Goal: Task Accomplishment & Management: Use online tool/utility

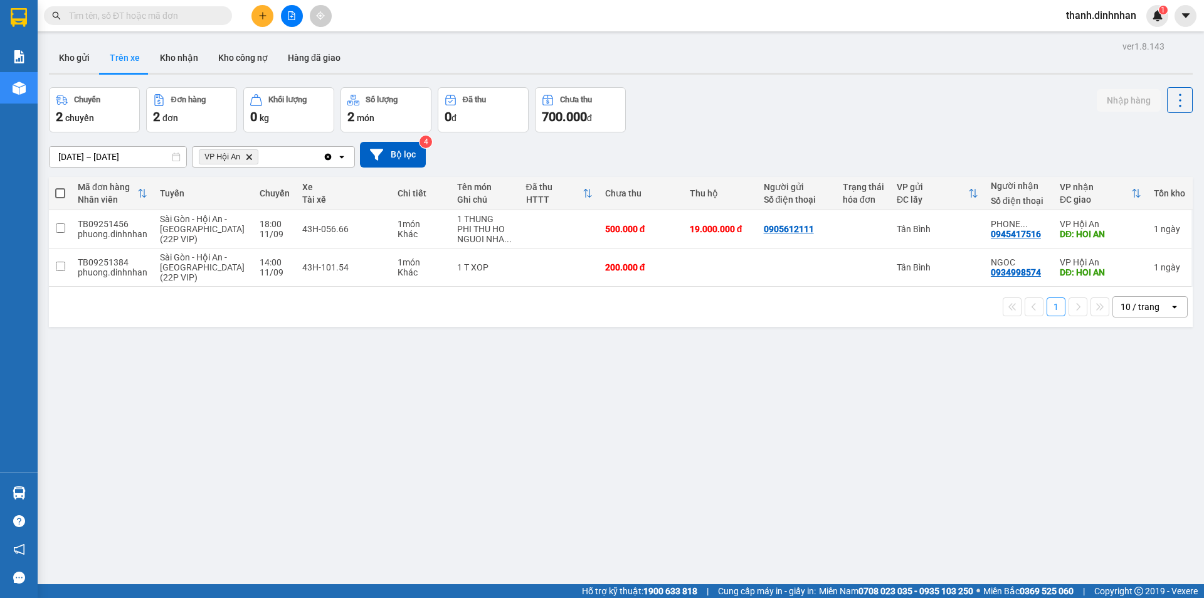
click at [130, 17] on input "text" at bounding box center [143, 16] width 148 height 14
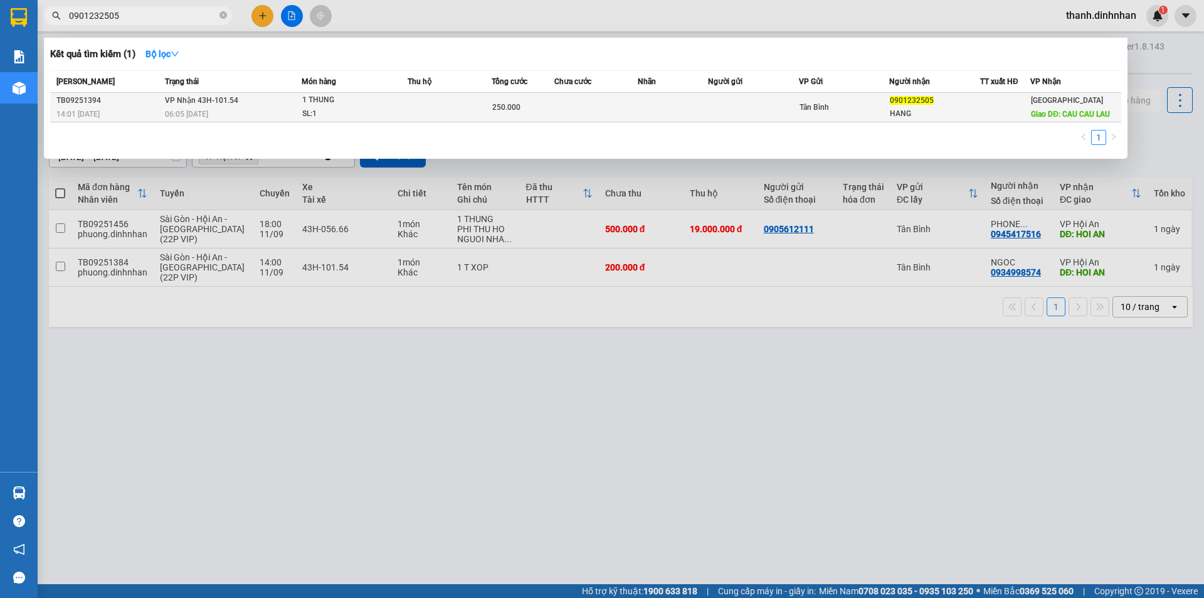
type input "0901232505"
click at [592, 112] on td at bounding box center [597, 107] width 84 height 29
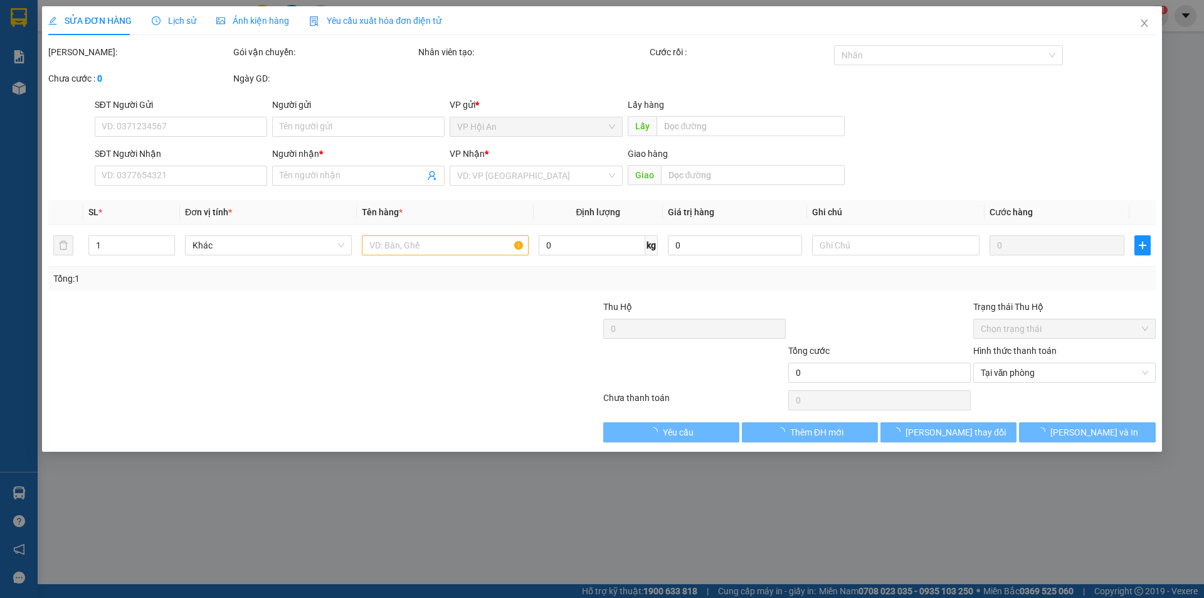
type input "0901232505"
type input "HANG"
type input "CAU CAU LAU"
type input "250.000"
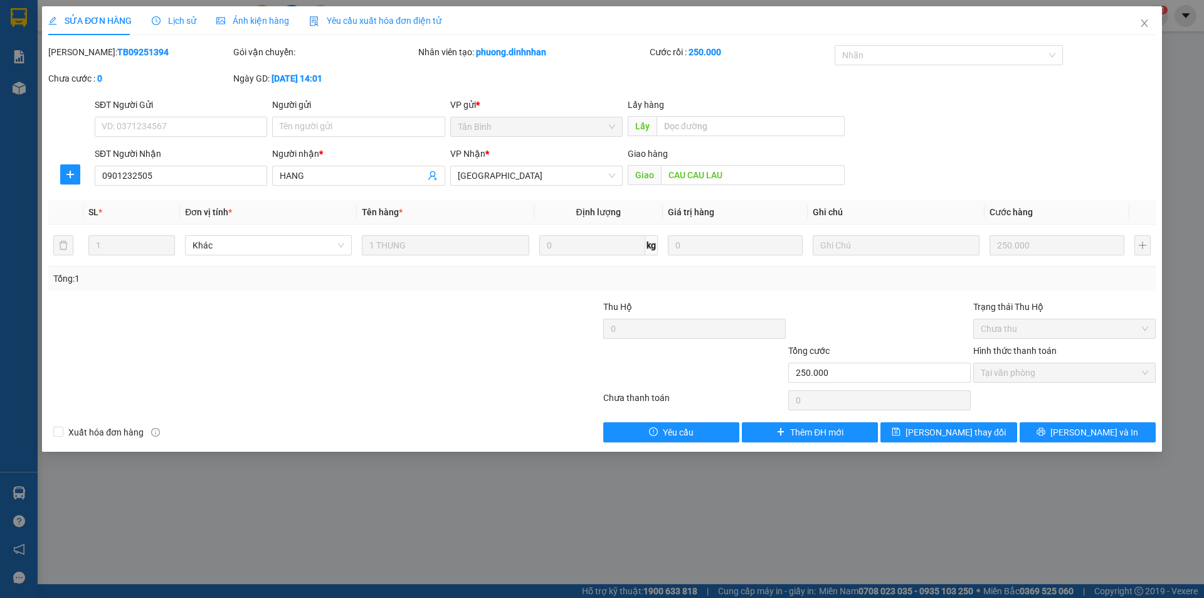
click at [174, 23] on span "Lịch sử" at bounding box center [174, 21] width 45 height 10
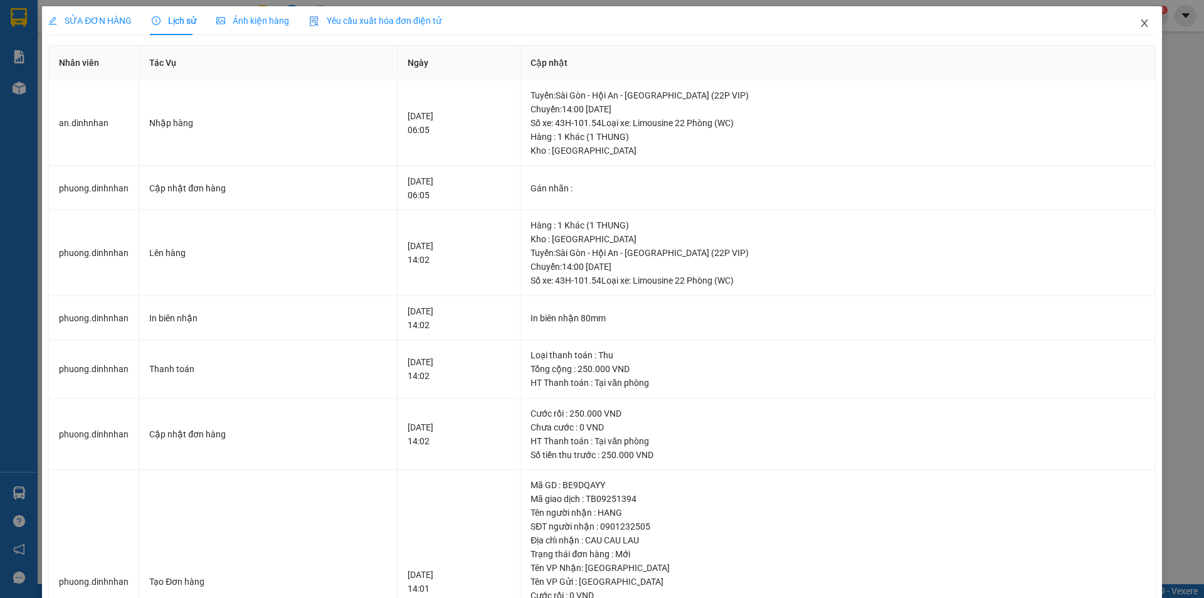
click at [1140, 26] on icon "close" at bounding box center [1145, 23] width 10 height 10
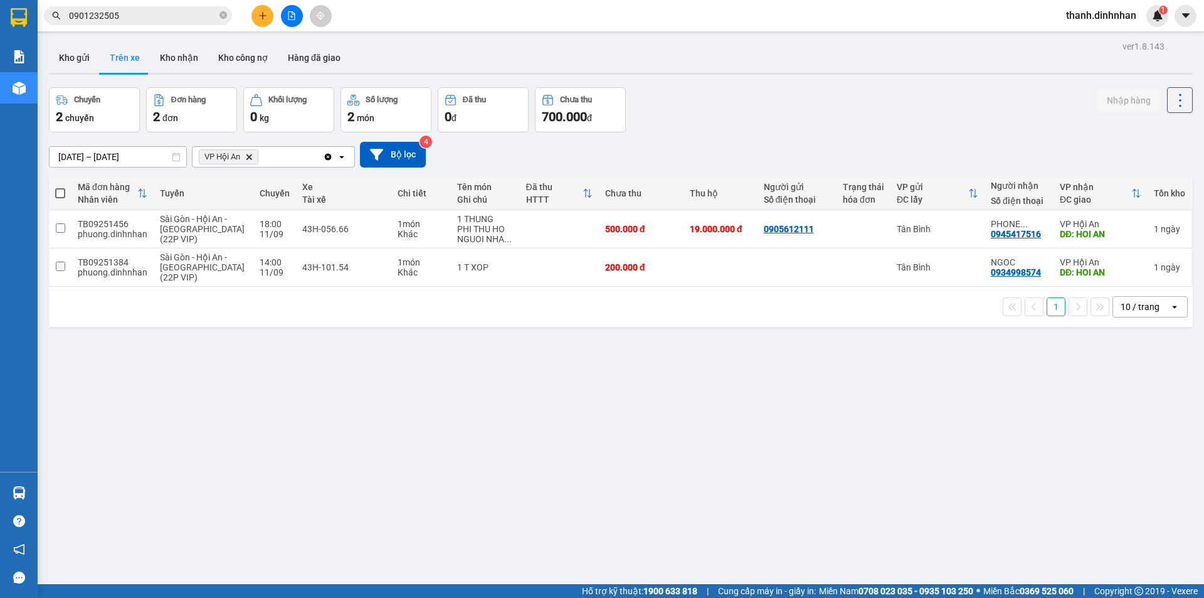
click at [130, 12] on input "0901232505" at bounding box center [143, 16] width 148 height 14
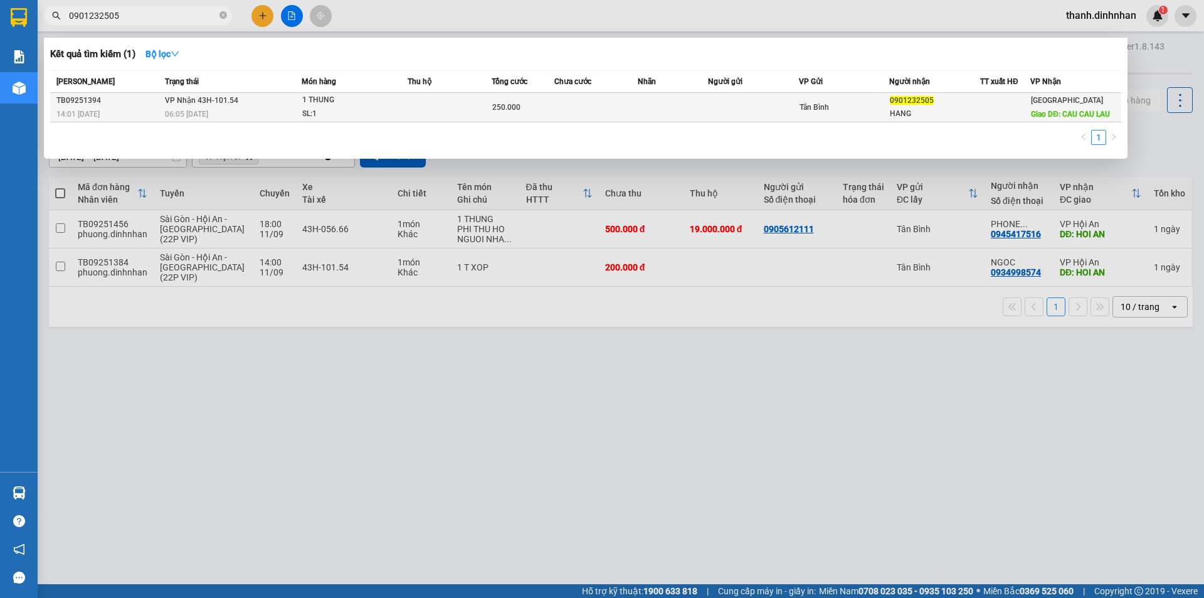
click at [613, 107] on td at bounding box center [597, 107] width 84 height 29
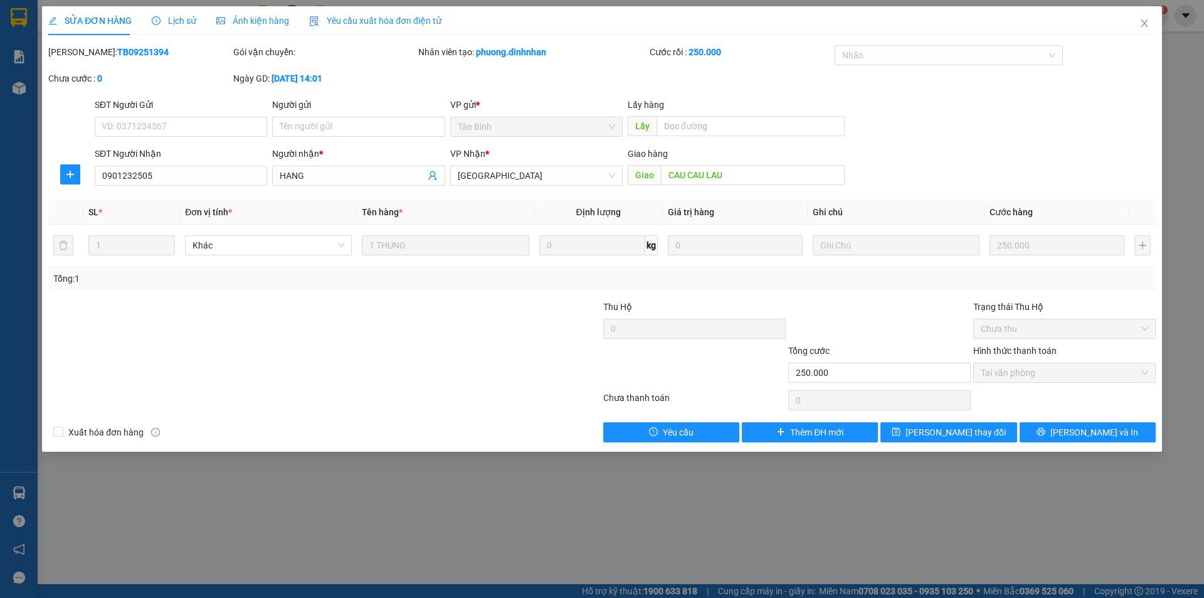
click at [161, 18] on span "Lịch sử" at bounding box center [174, 21] width 45 height 10
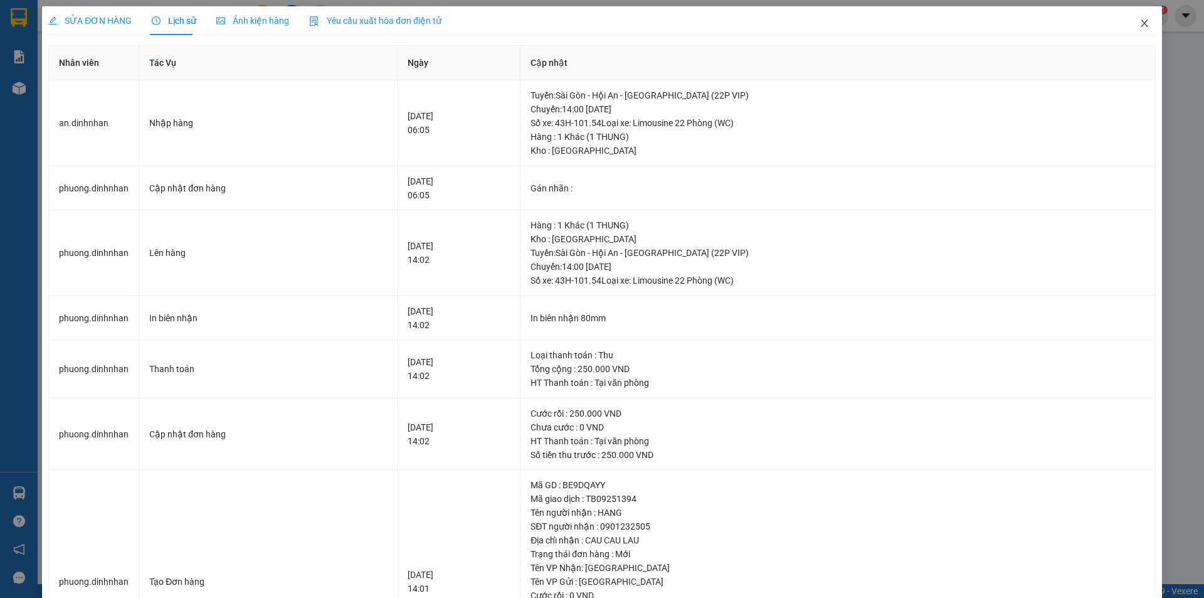
click at [1141, 24] on icon "close" at bounding box center [1144, 23] width 7 height 8
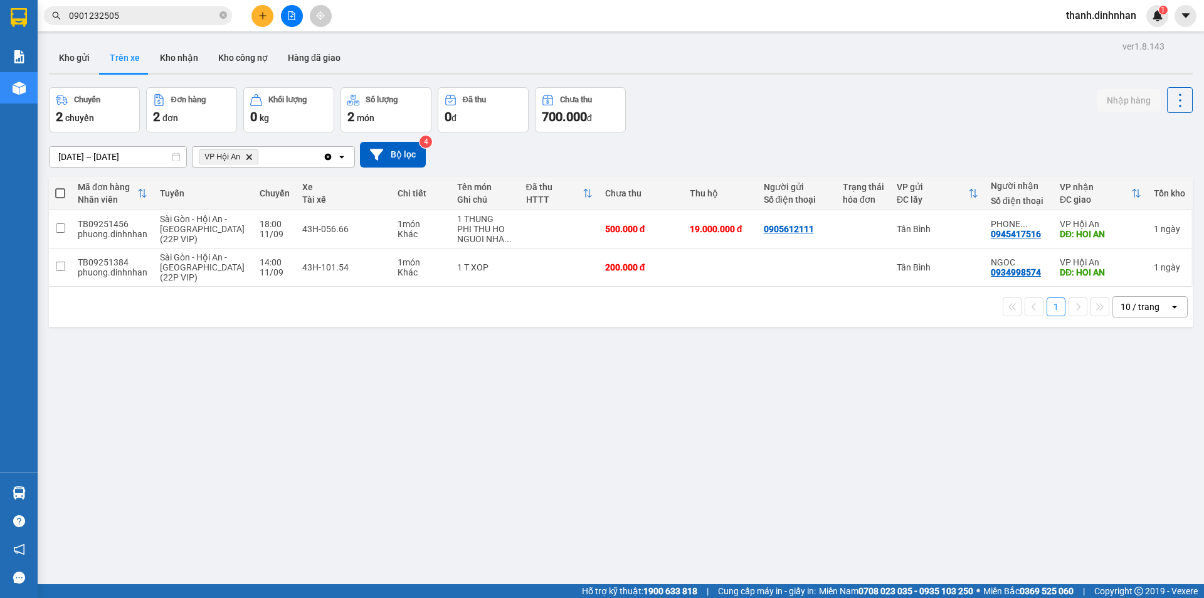
click at [165, 14] on input "0901232505" at bounding box center [143, 16] width 148 height 14
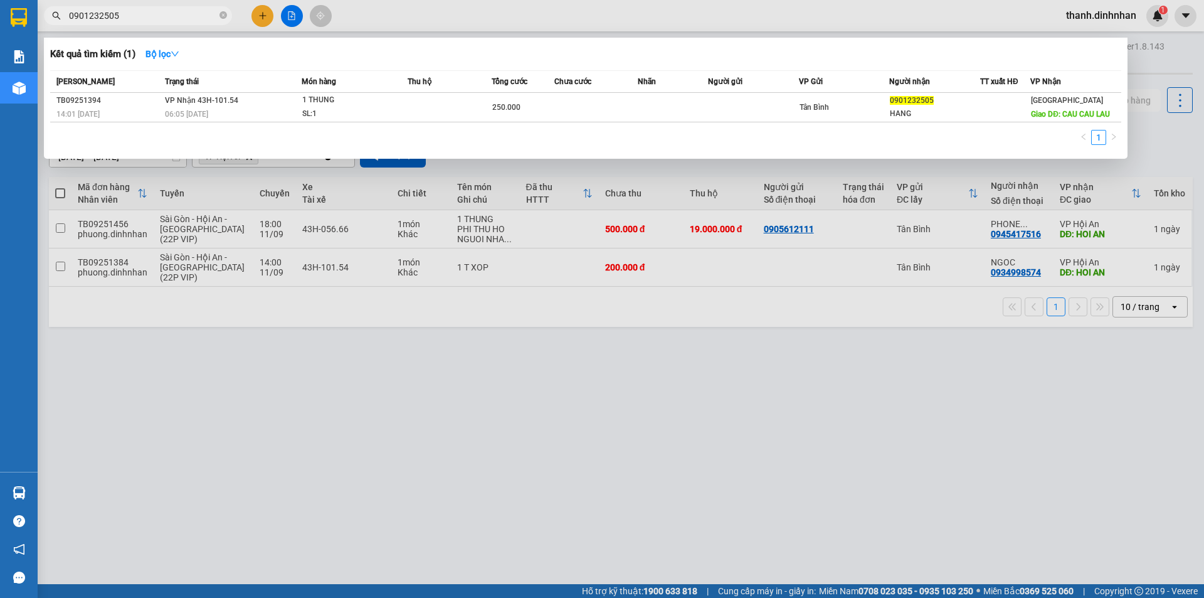
click at [533, 489] on div at bounding box center [602, 299] width 1204 height 598
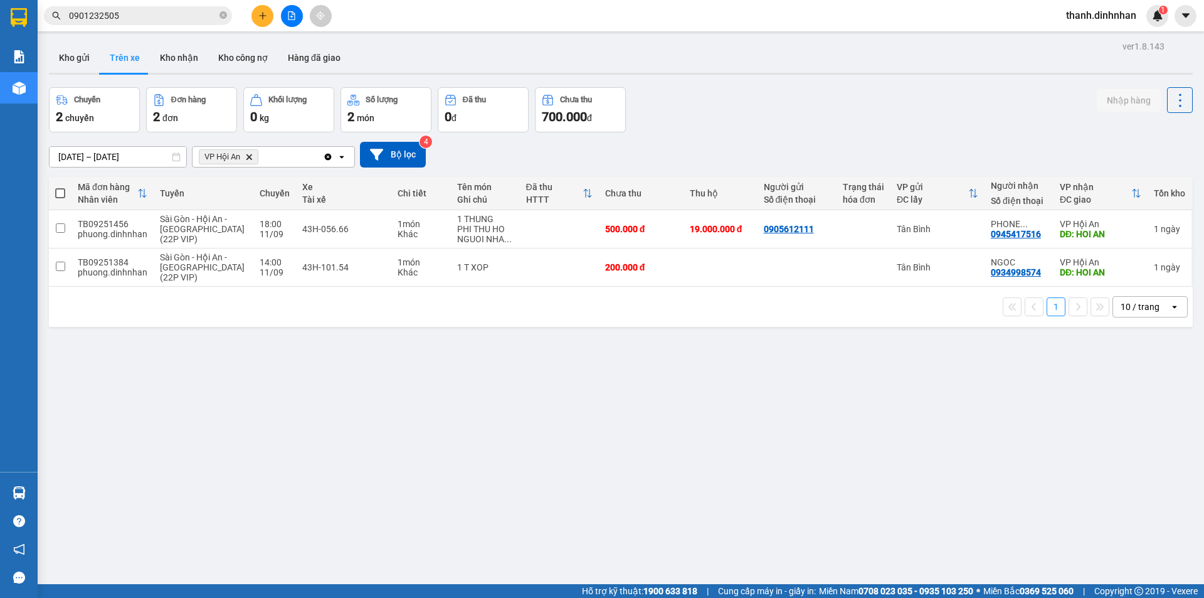
click at [312, 452] on div "ver 1.8.143 Kho gửi Trên xe Kho nhận Kho công nợ Hàng đã giao Chuyến 2 chuyến Đ…" at bounding box center [621, 337] width 1154 height 598
click at [165, 11] on input "0901232505" at bounding box center [143, 16] width 148 height 14
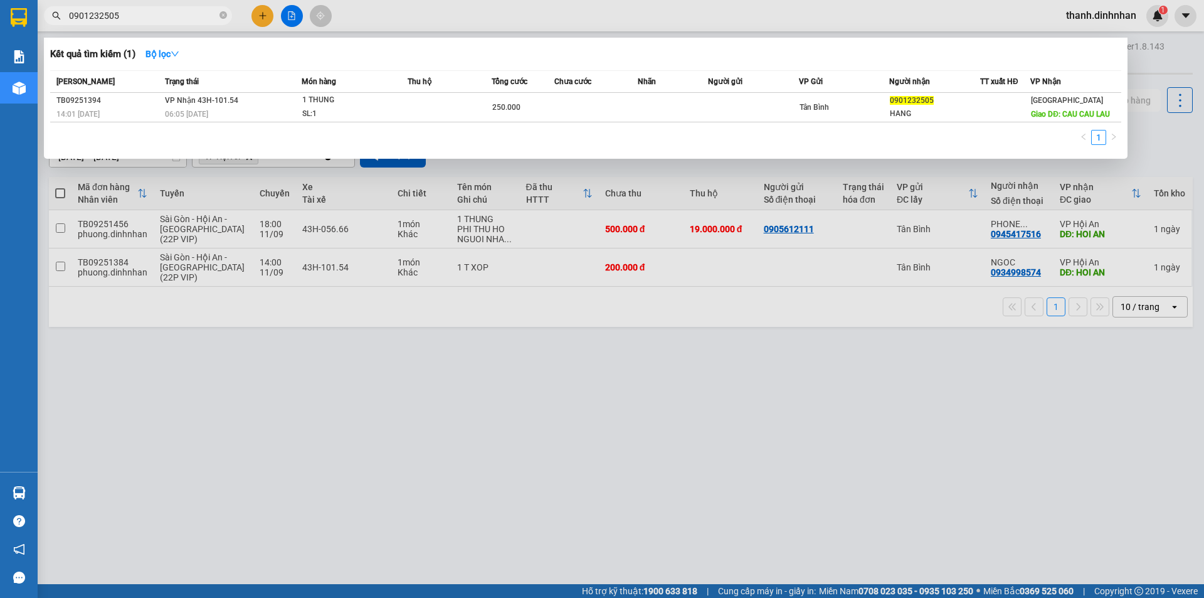
click at [446, 423] on div at bounding box center [602, 299] width 1204 height 598
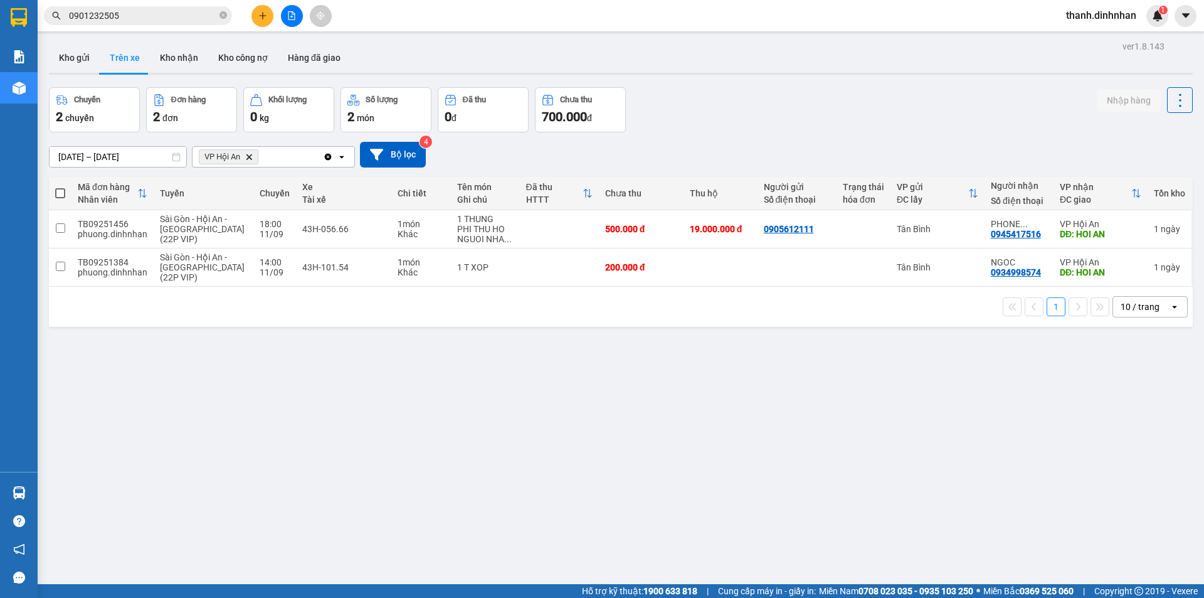
click at [134, 17] on input "0901232505" at bounding box center [143, 16] width 148 height 14
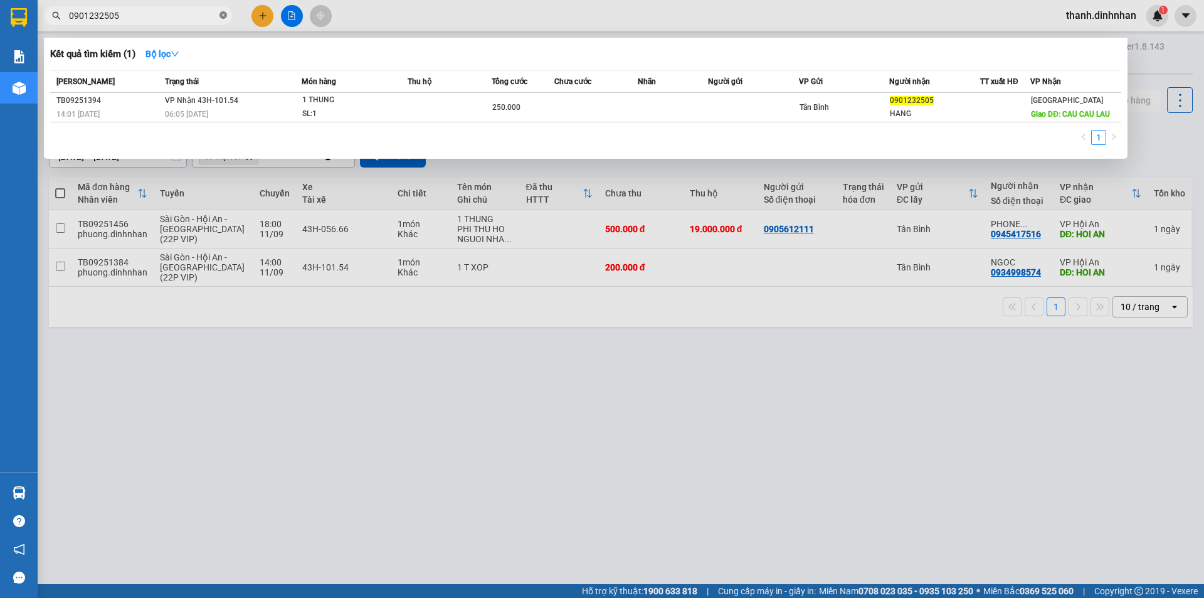
click at [221, 17] on icon "close-circle" at bounding box center [224, 15] width 8 height 8
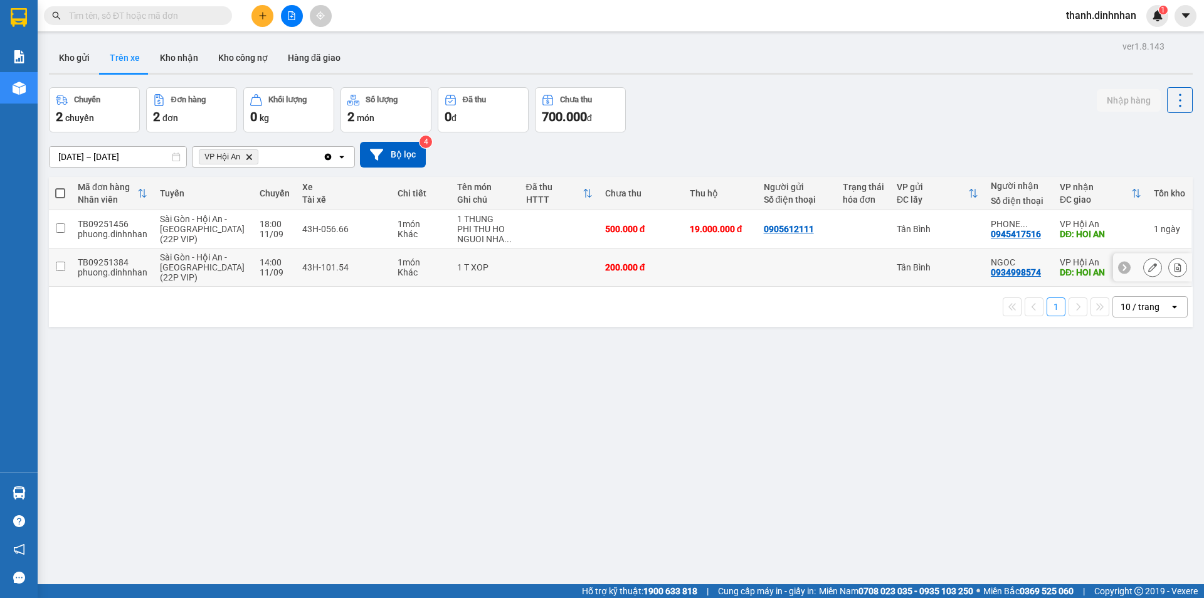
click at [65, 266] on td at bounding box center [60, 267] width 23 height 38
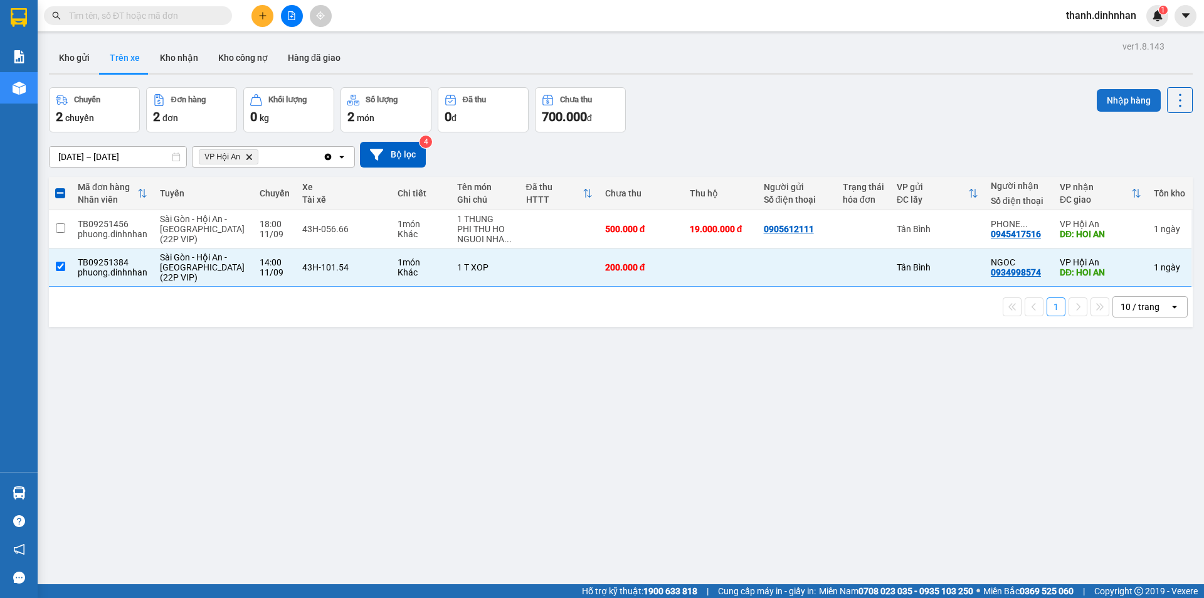
click at [1101, 100] on button "Nhập hàng" at bounding box center [1129, 100] width 64 height 23
checkbox input "false"
